Goal: Task Accomplishment & Management: Manage account settings

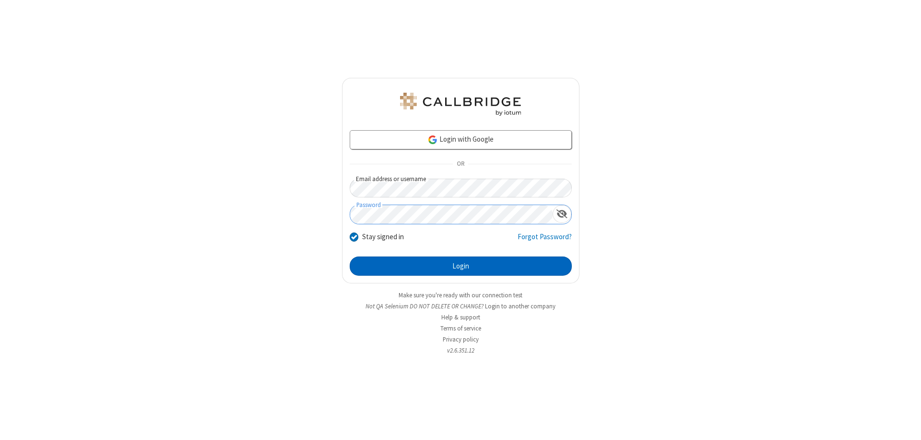
click at [461, 266] on button "Login" at bounding box center [461, 265] width 222 height 19
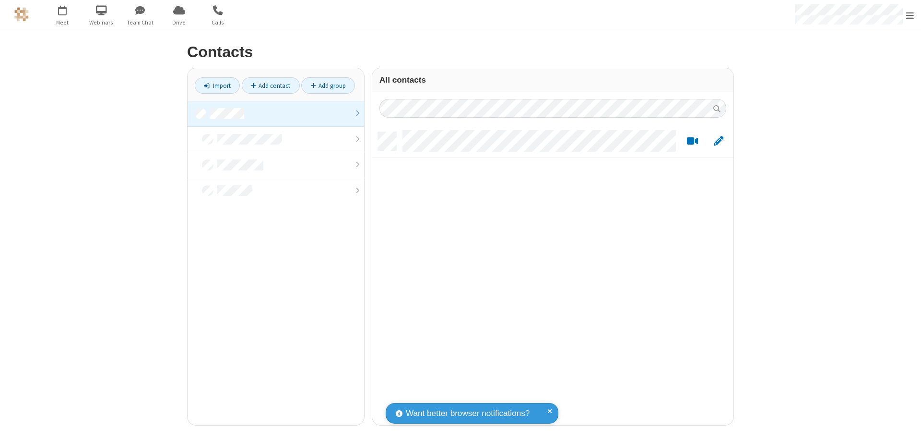
scroll to position [8, 8]
click at [276, 113] on link at bounding box center [276, 114] width 177 height 26
click at [271, 85] on link "Add contact" at bounding box center [271, 85] width 58 height 16
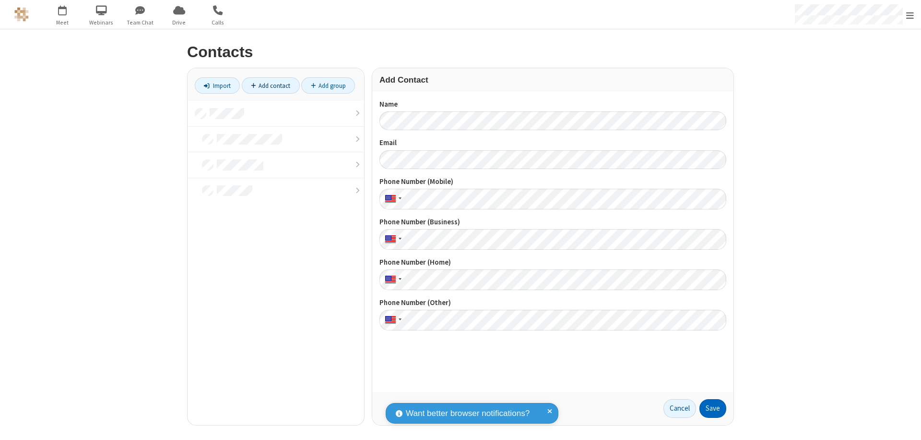
click at [713, 408] on button "Save" at bounding box center [713, 408] width 27 height 19
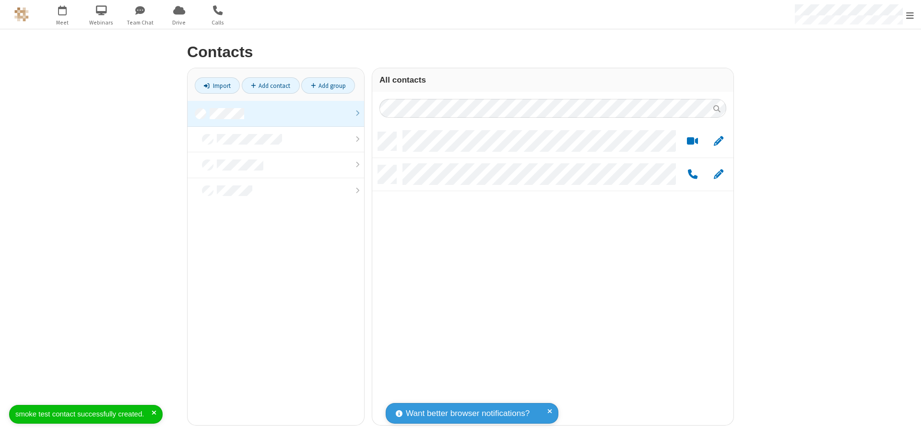
scroll to position [293, 354]
